Goal: Task Accomplishment & Management: Use online tool/utility

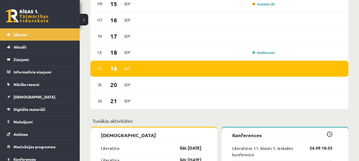
scroll to position [363, 0]
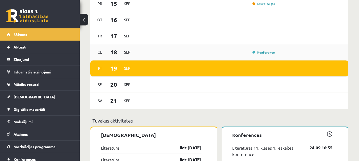
click at [264, 53] on link "Konference" at bounding box center [263, 52] width 22 height 4
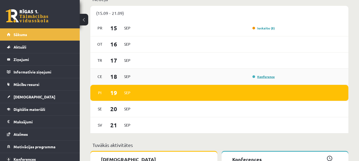
scroll to position [322, 0]
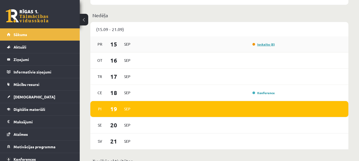
click at [267, 45] on link "Ieskaite (5)" at bounding box center [263, 44] width 22 height 4
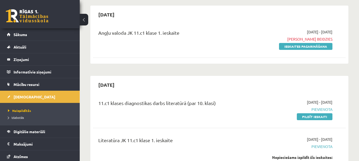
scroll to position [47, 0]
click at [313, 117] on link "Pildīt ieskaiti" at bounding box center [315, 116] width 36 height 7
